Goal: Book appointment/travel/reservation

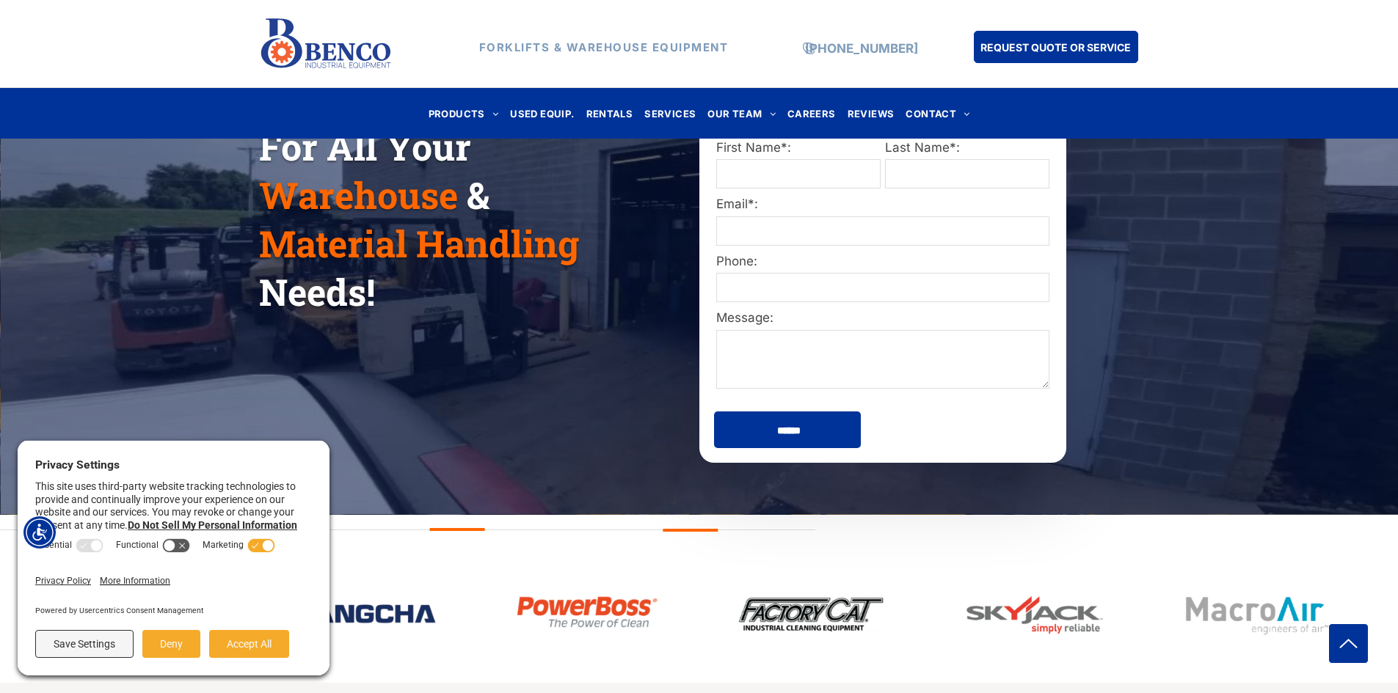
scroll to position [220, 0]
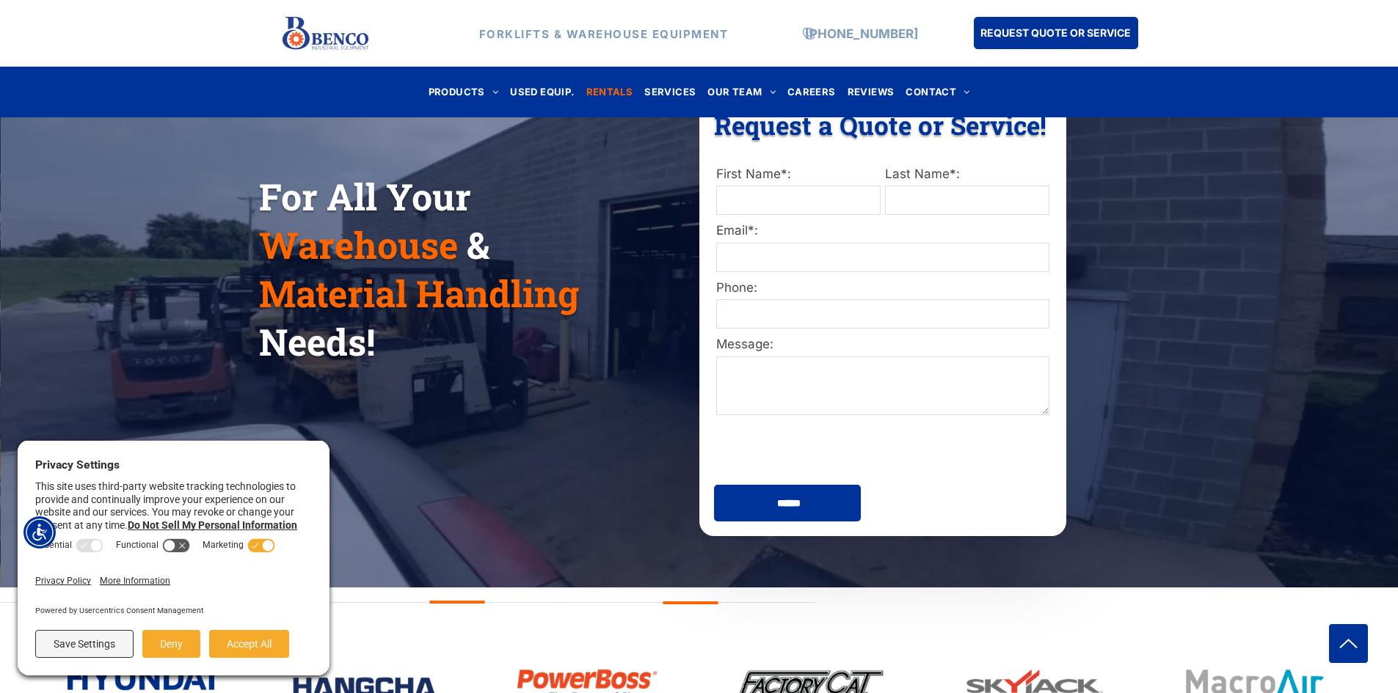
click at [598, 94] on span "RENTALS" at bounding box center [609, 92] width 47 height 20
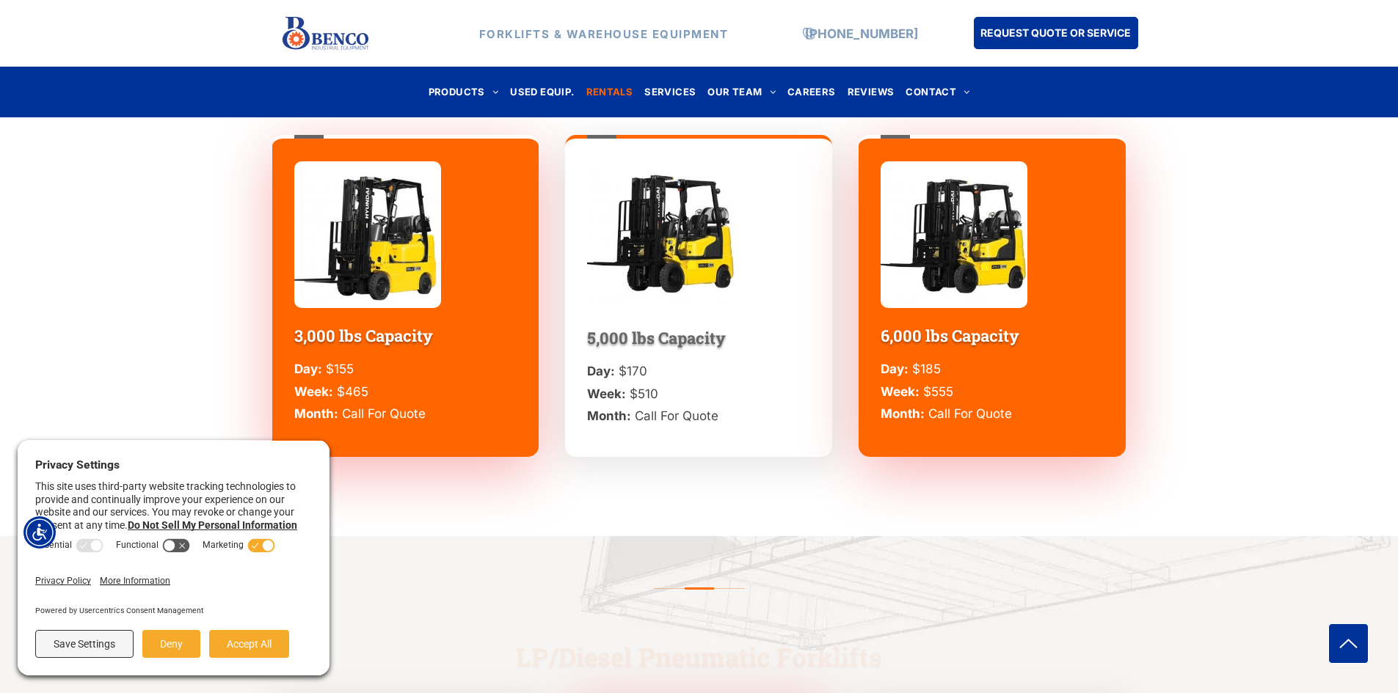
scroll to position [3009, 0]
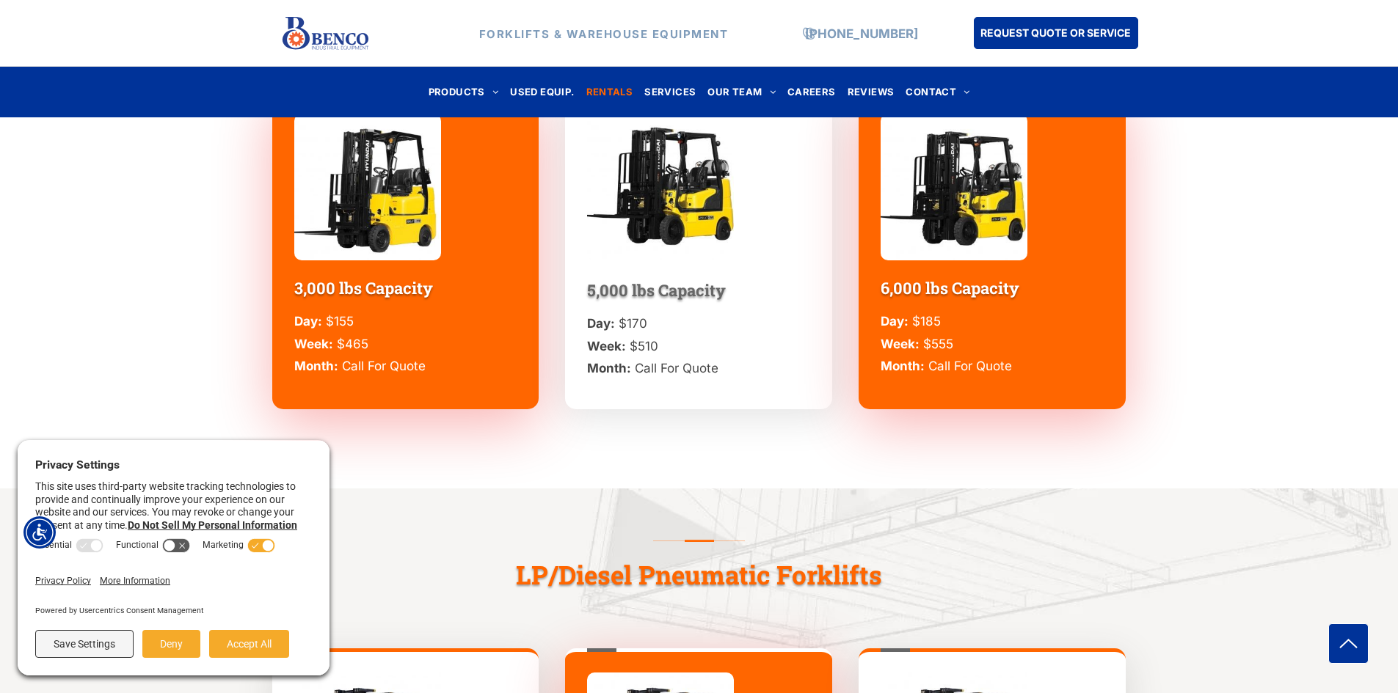
click at [517, 525] on div "LP/Diesel Pneumatic Forklifts" at bounding box center [699, 555] width 1398 height 132
drag, startPoint x: 296, startPoint y: 452, endPoint x: 230, endPoint y: 525, distance: 98.7
click at [230, 525] on div "Privacy Settings This site uses third-party website tracking technologies to pr…" at bounding box center [174, 488] width 312 height 94
click at [443, 529] on div "LP/Diesel Pneumatic Forklifts" at bounding box center [699, 555] width 1398 height 132
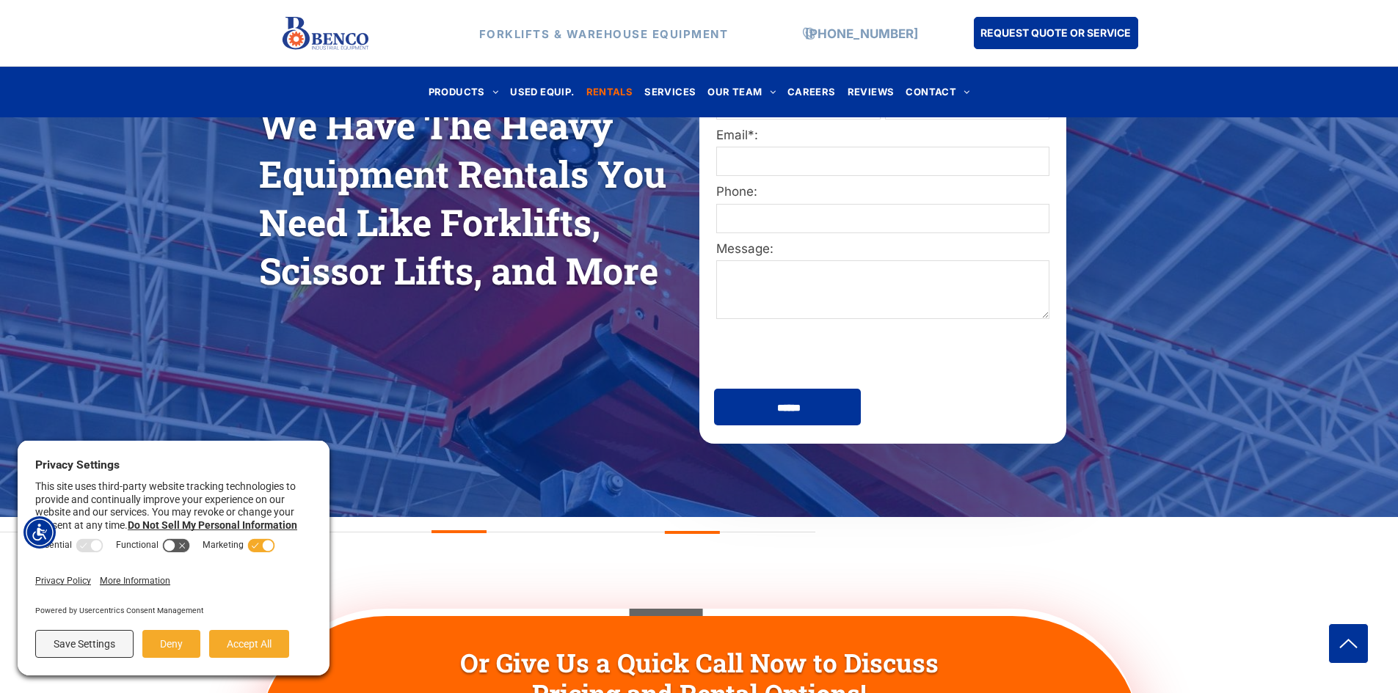
scroll to position [0, 0]
